Goal: Information Seeking & Learning: Check status

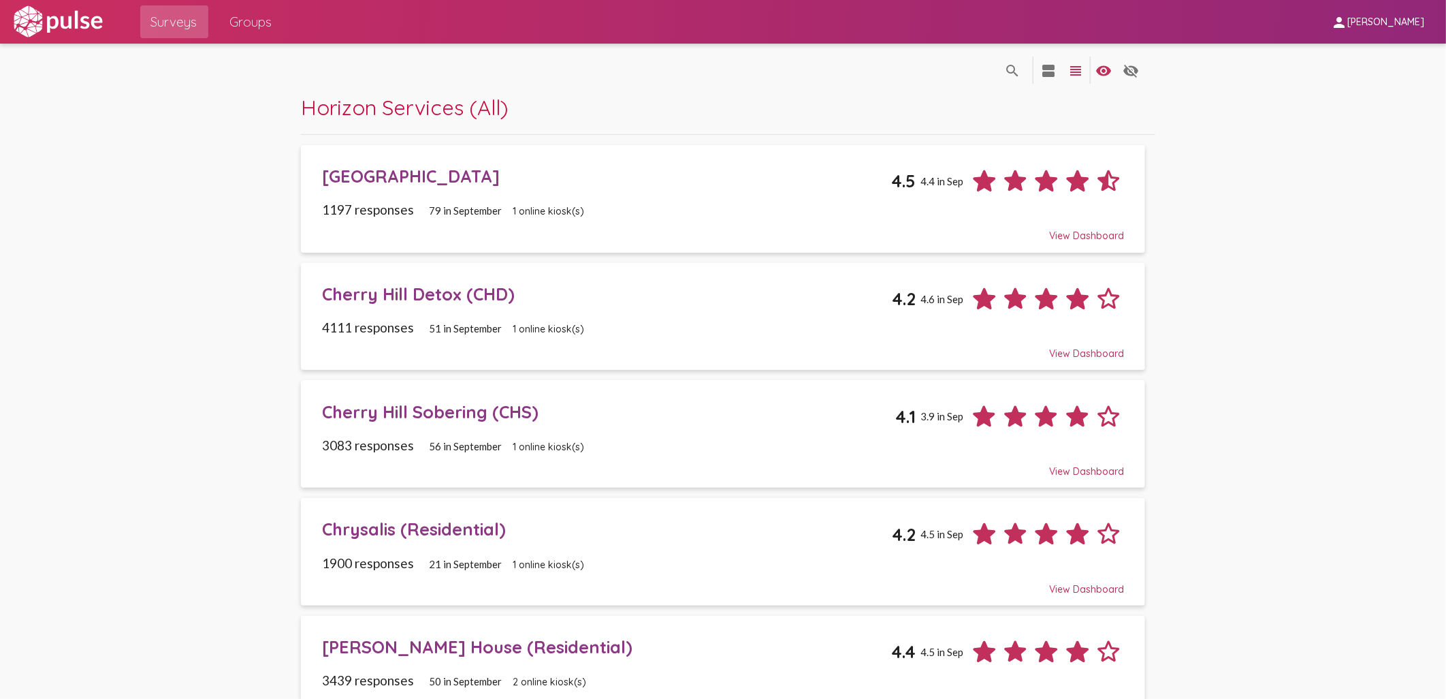
click at [468, 185] on div "[GEOGRAPHIC_DATA]" at bounding box center [606, 175] width 569 height 21
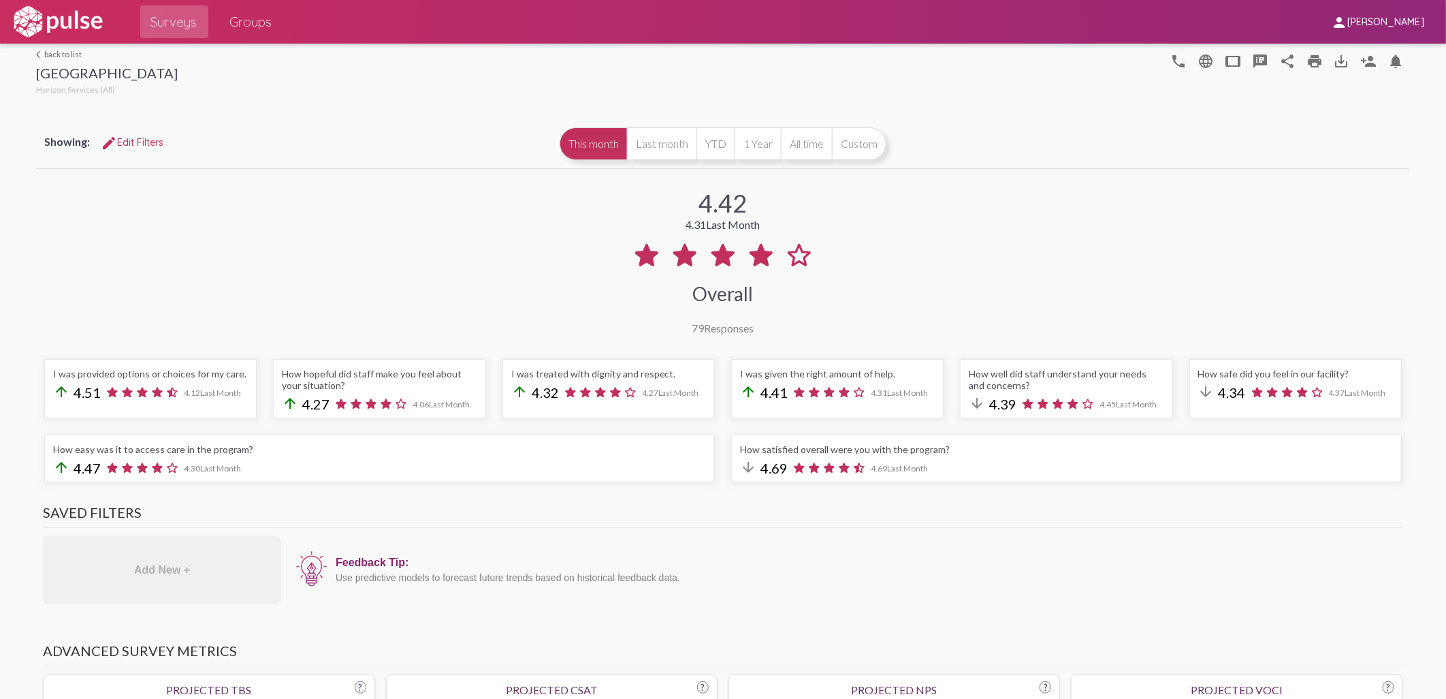
click at [57, 46] on div "arrow_back_ios back to list [GEOGRAPHIC_DATA] Sobering Center Horizon Services …" at bounding box center [723, 71] width 1374 height 54
click at [57, 50] on link "arrow_back_ios back to list" at bounding box center [107, 54] width 142 height 10
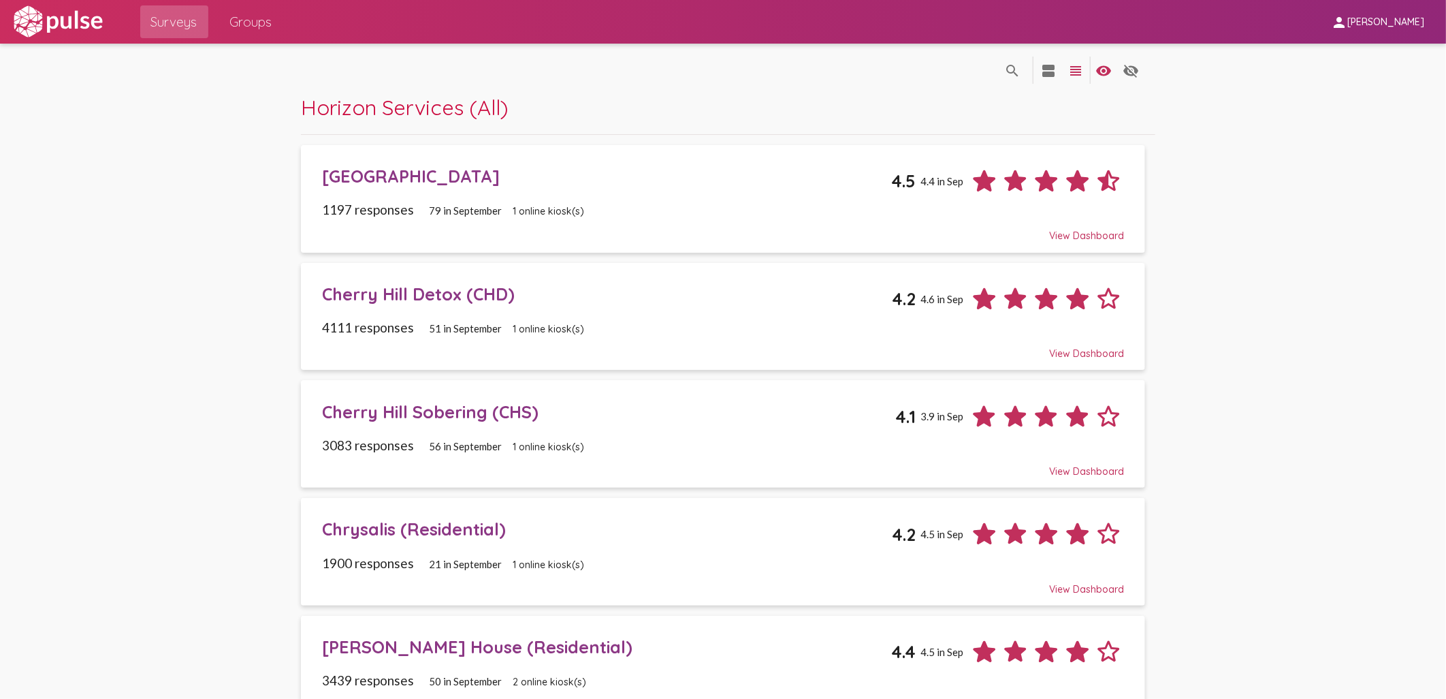
click at [421, 298] on div "Cherry Hill Detox (CHD)" at bounding box center [607, 293] width 570 height 21
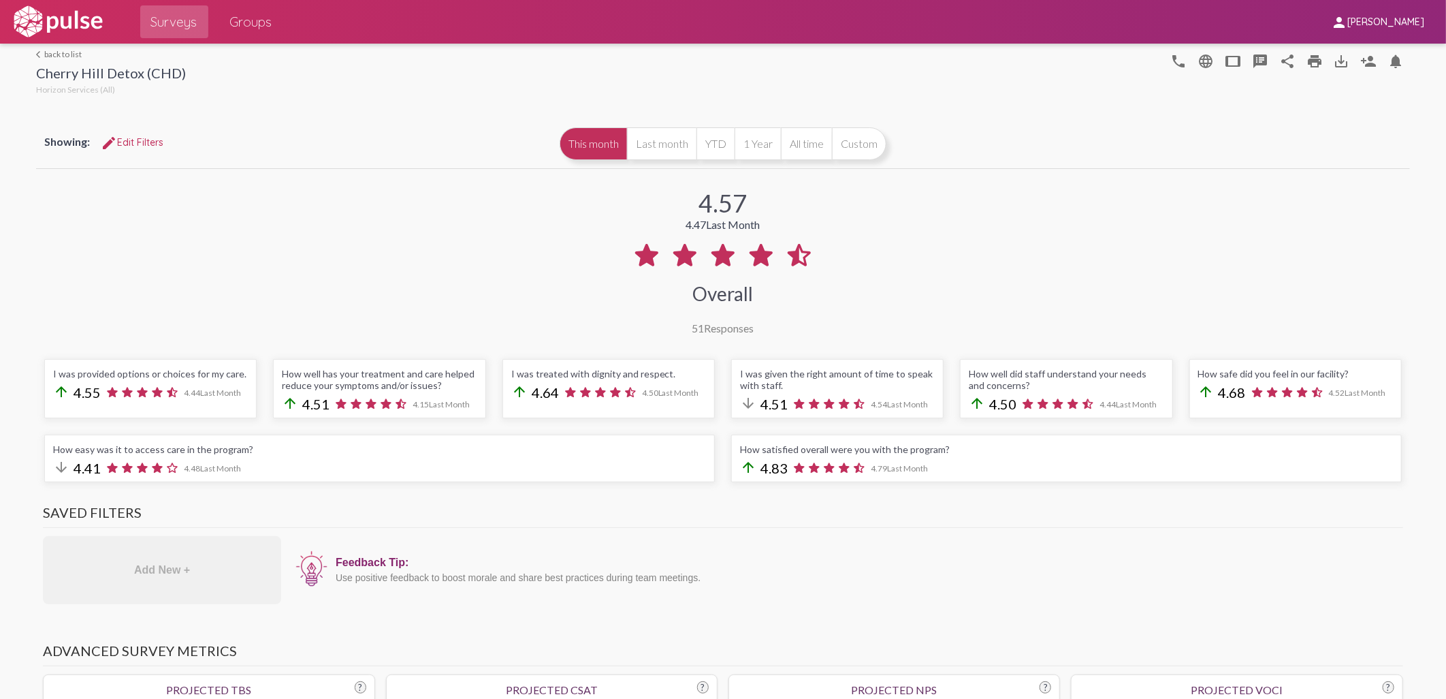
click at [59, 51] on link "arrow_back_ios back to list" at bounding box center [111, 54] width 150 height 10
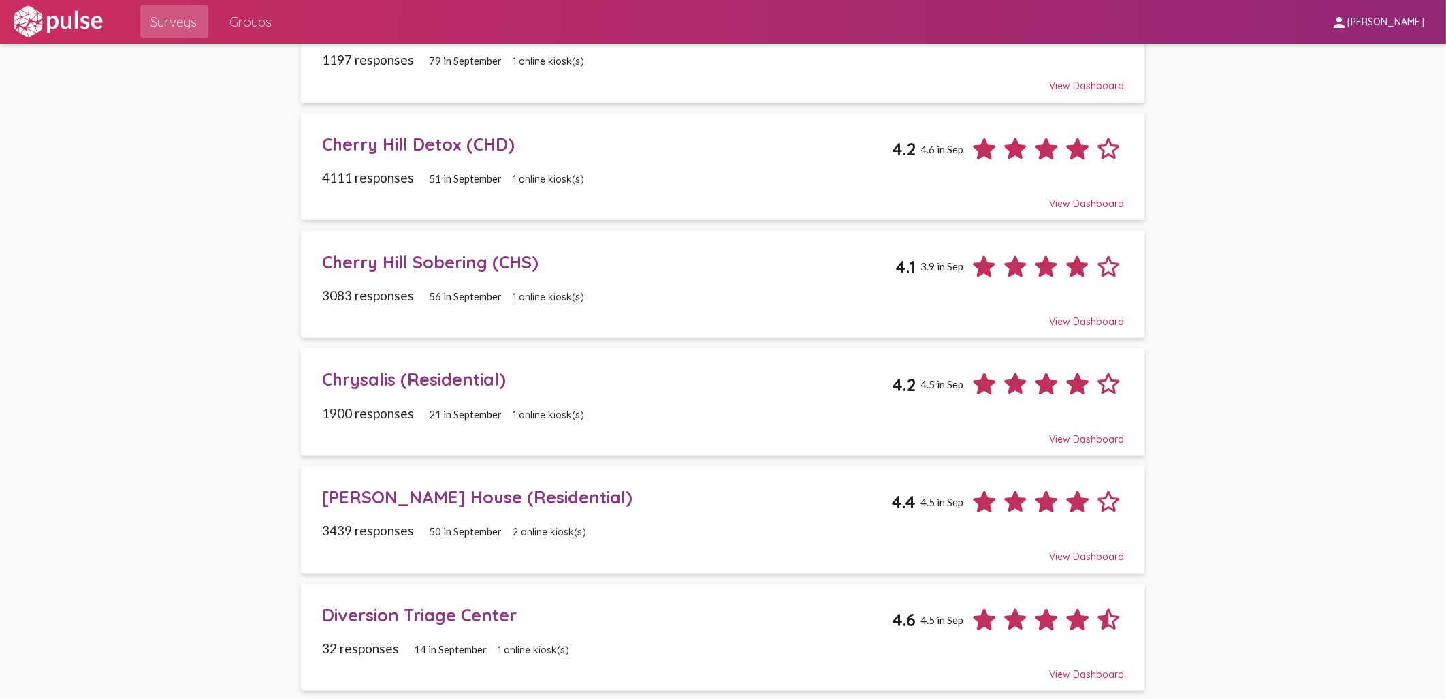
scroll to position [151, 0]
drag, startPoint x: 389, startPoint y: 264, endPoint x: 663, endPoint y: 315, distance: 279.1
click at [389, 263] on div "Cherry Hill Sobering (CHS)" at bounding box center [608, 260] width 573 height 21
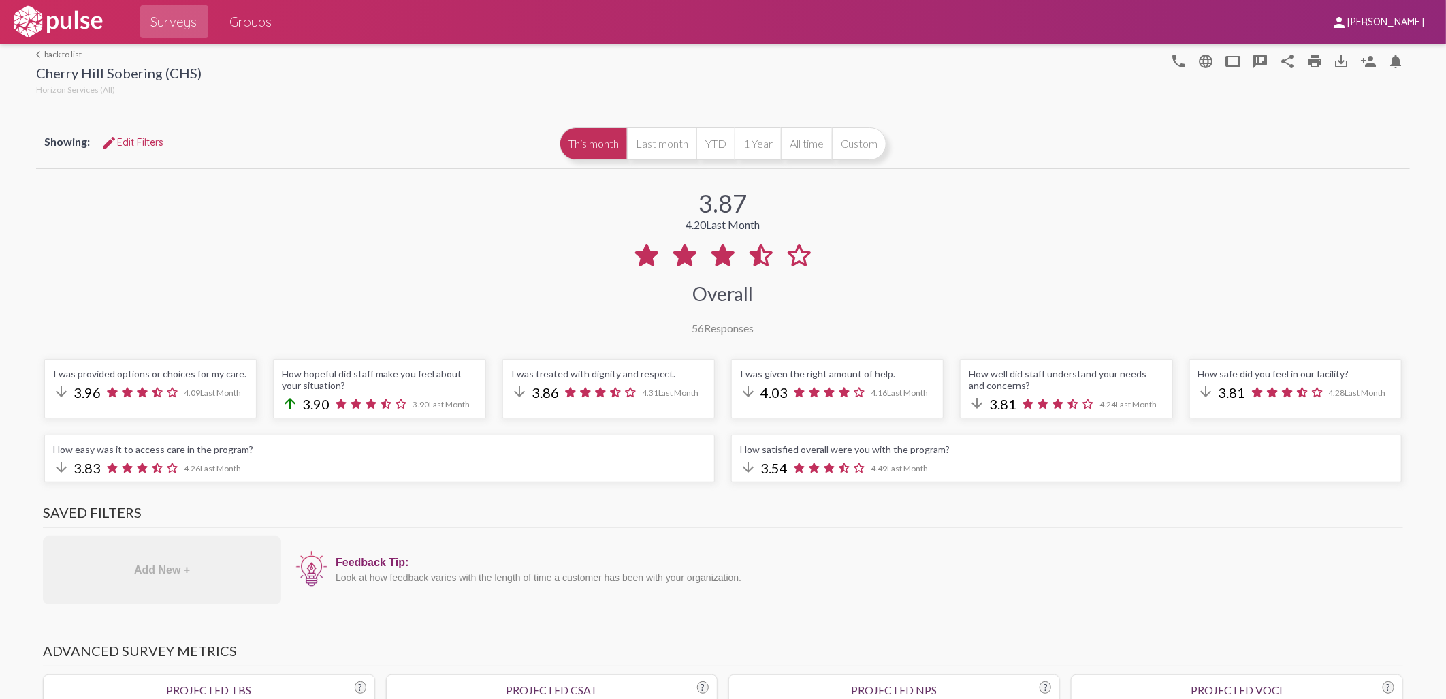
click at [57, 57] on link "arrow_back_ios back to list" at bounding box center [118, 54] width 165 height 10
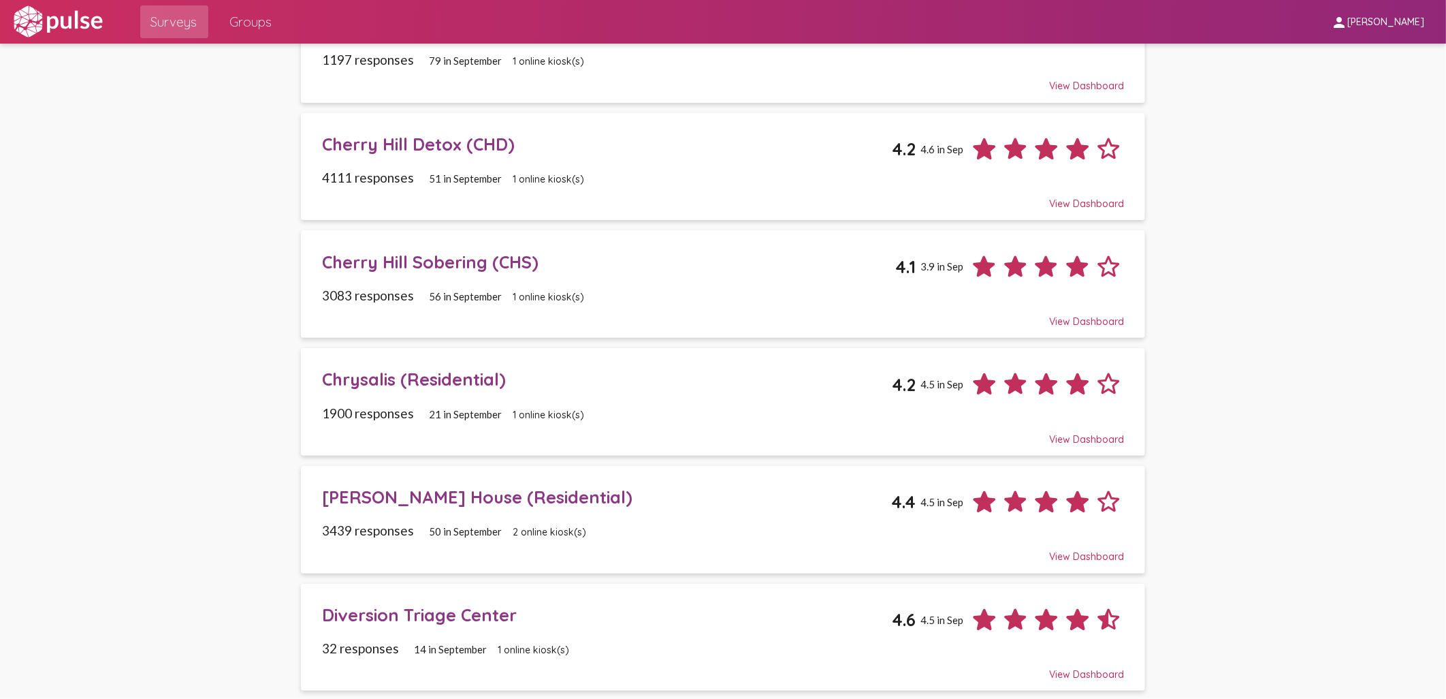
scroll to position [151, 0]
click at [376, 375] on div "Chrysalis (Residential)" at bounding box center [607, 377] width 570 height 21
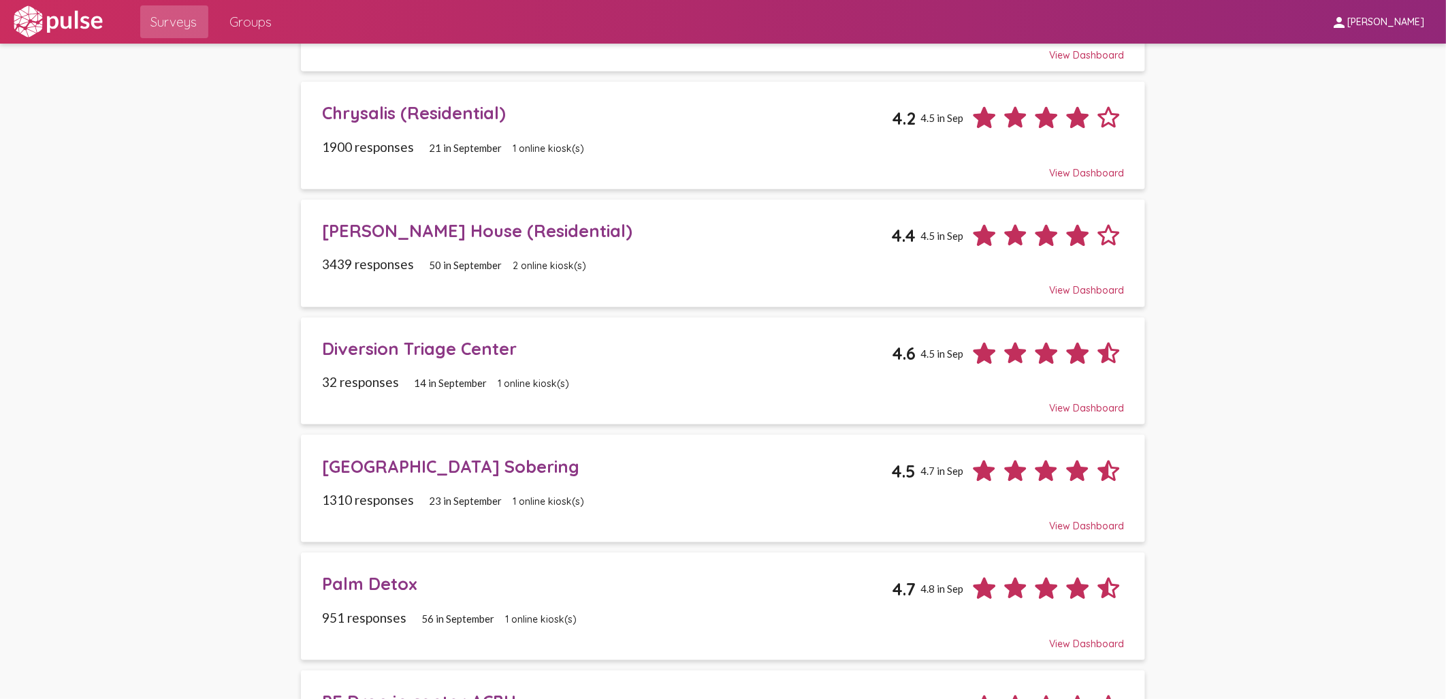
scroll to position [454, 0]
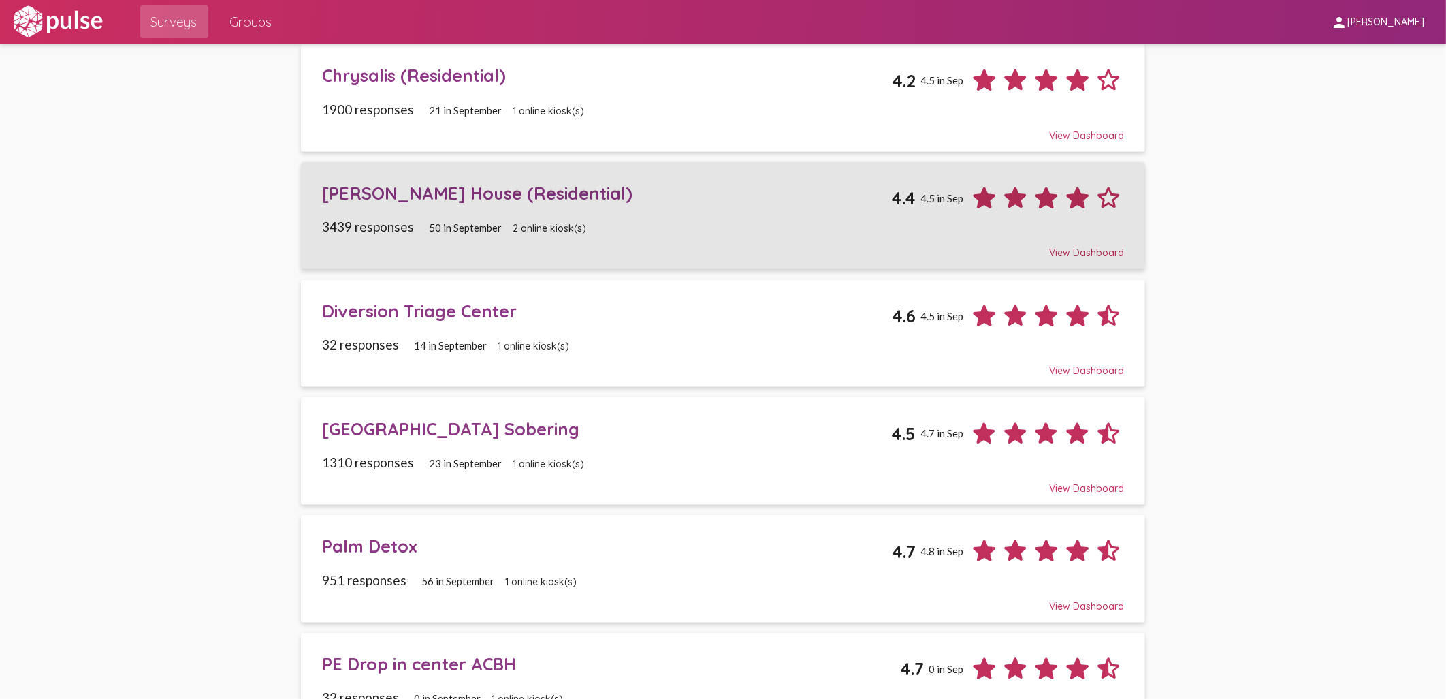
click at [362, 198] on div "[PERSON_NAME] House (Residential)" at bounding box center [606, 193] width 569 height 21
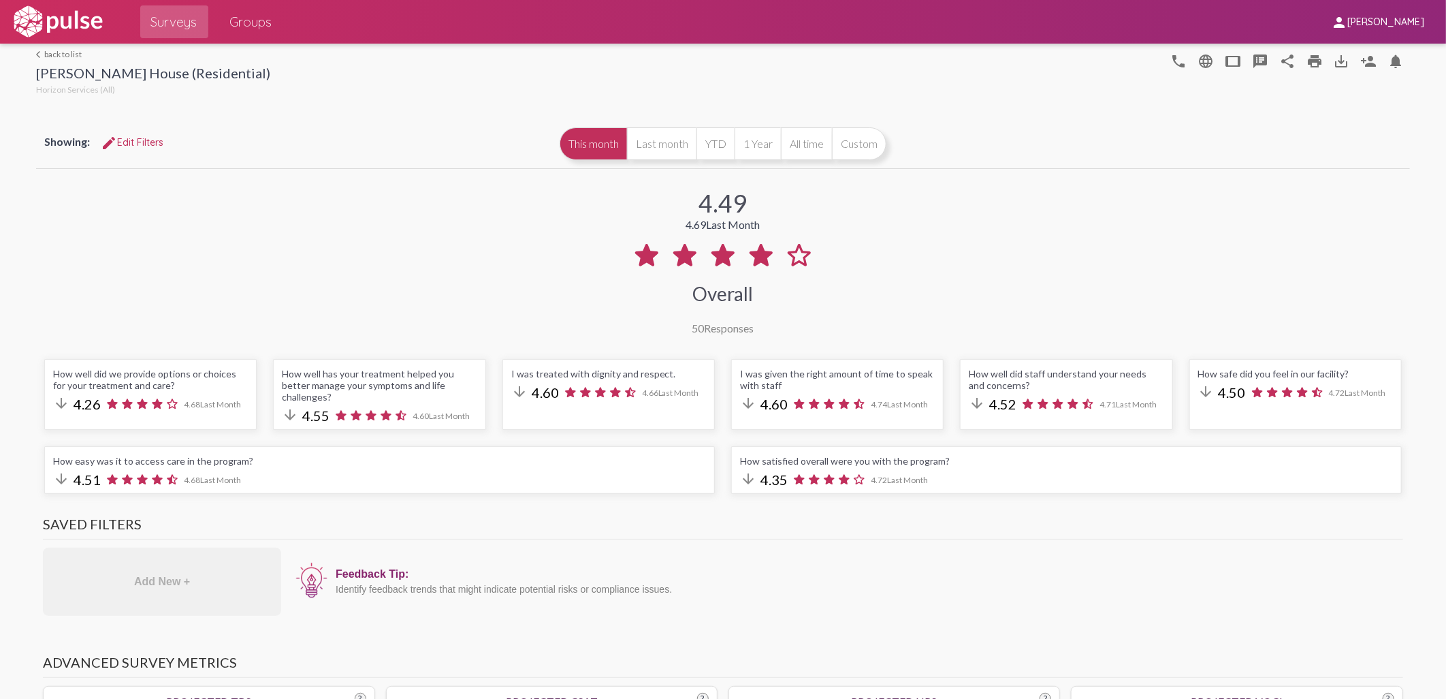
click at [63, 55] on link "arrow_back_ios back to list" at bounding box center [153, 54] width 234 height 10
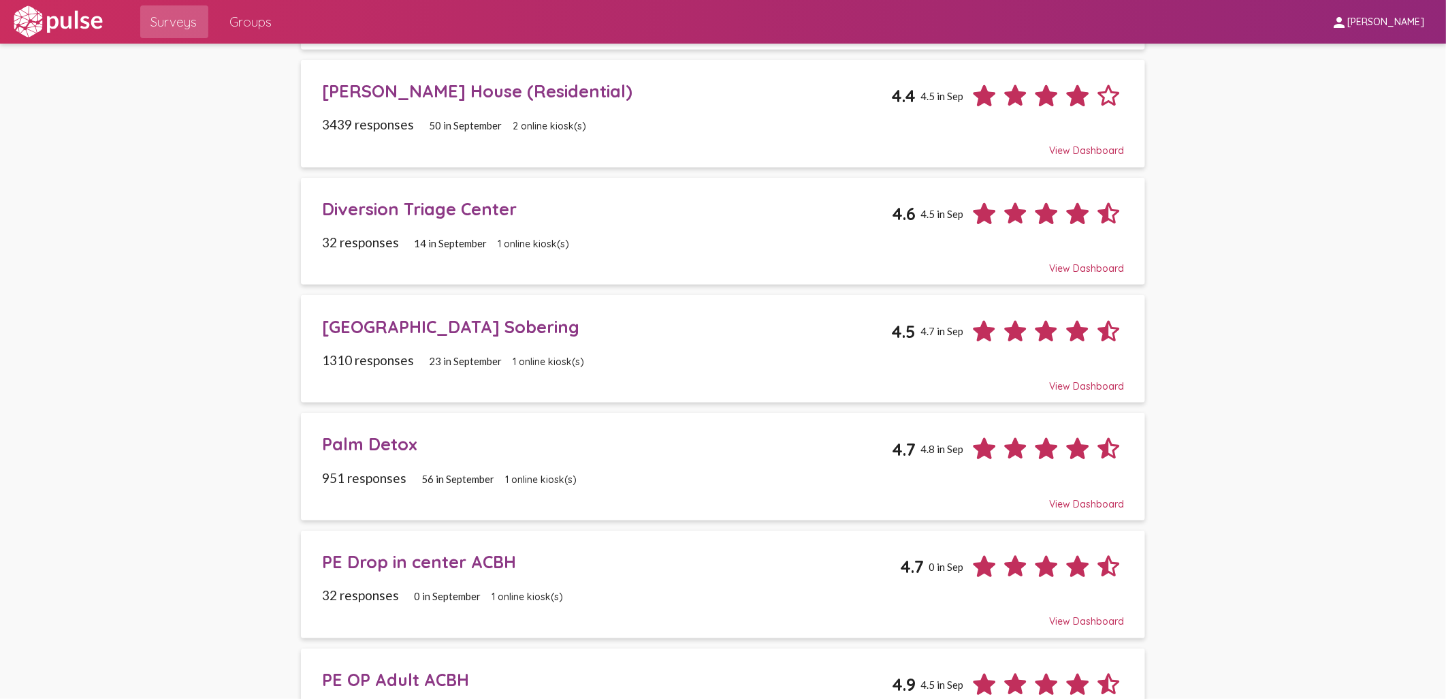
scroll to position [529, 0]
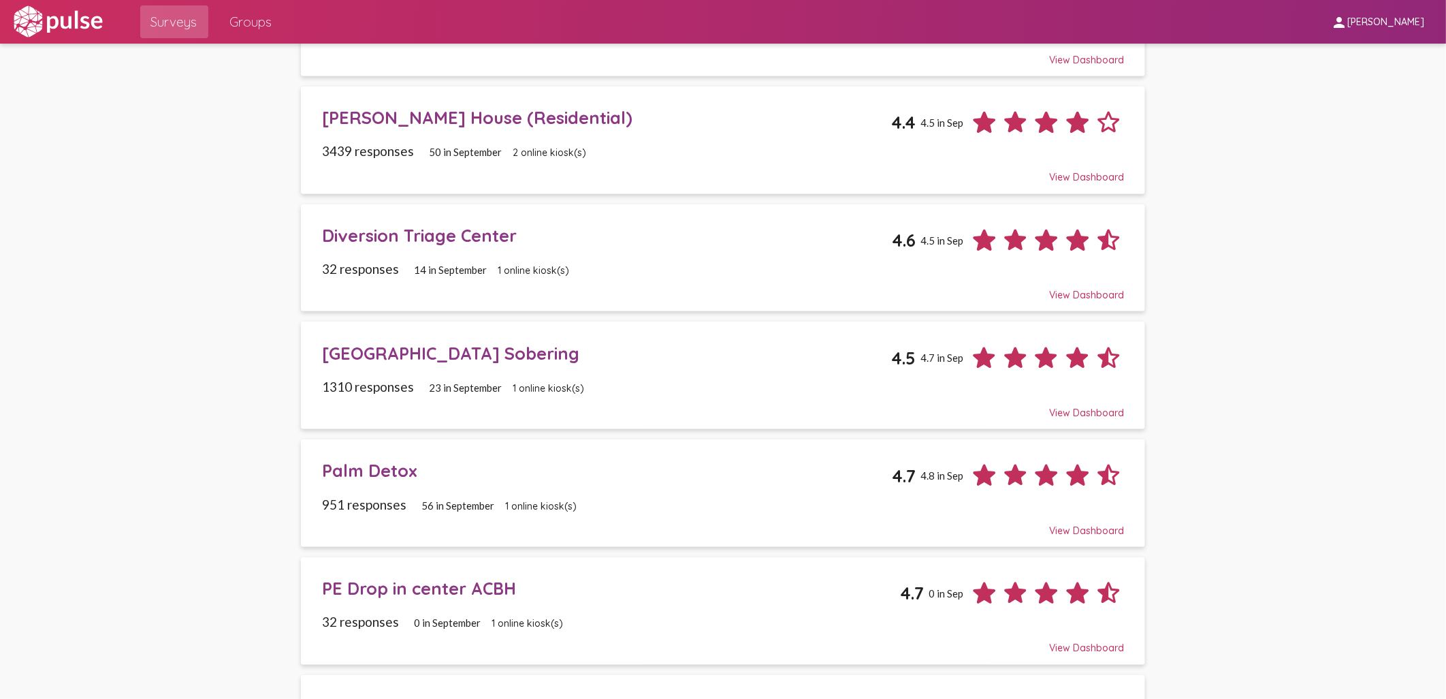
click at [412, 245] on div "Diversion Triage Center" at bounding box center [607, 235] width 570 height 21
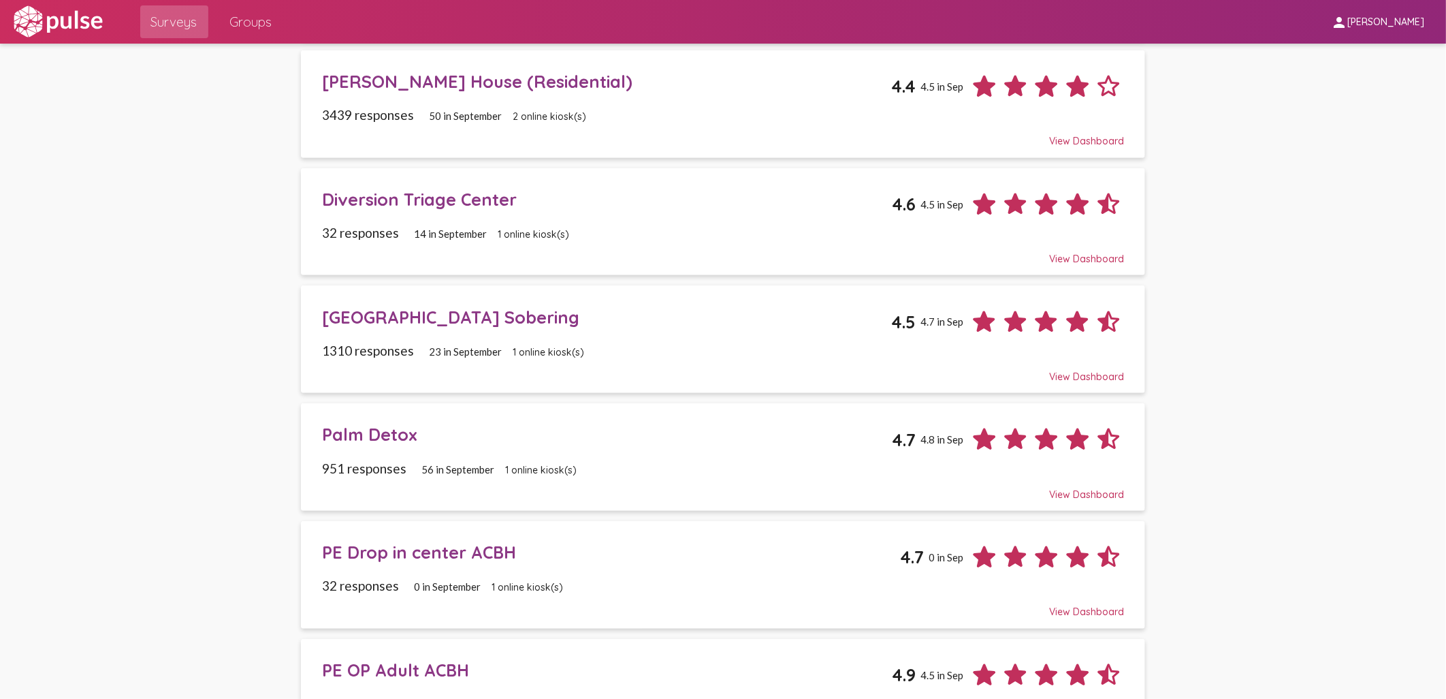
scroll to position [529, 0]
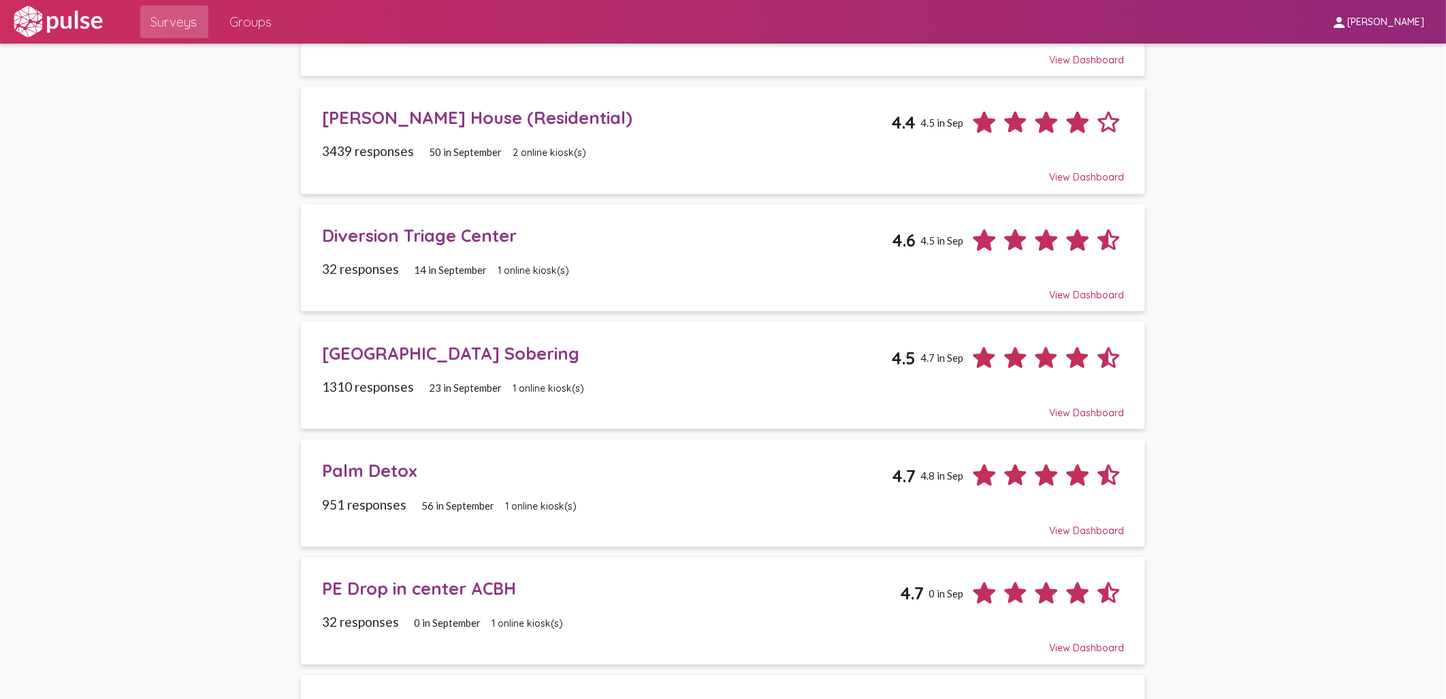
click at [425, 359] on div "[GEOGRAPHIC_DATA] Sobering" at bounding box center [606, 353] width 569 height 21
